Goal: Check status: Check status

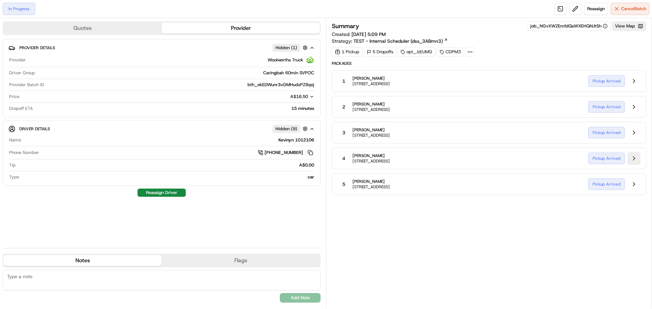
click at [631, 159] on button at bounding box center [633, 158] width 13 height 13
click at [604, 159] on div "Pickup Arrived" at bounding box center [614, 158] width 52 height 13
click at [352, 160] on div "4 Ariel Love [STREET_ADDRESS]" at bounding box center [459, 158] width 245 height 12
click at [633, 158] on button at bounding box center [633, 158] width 13 height 13
